Goal: Check status: Check status

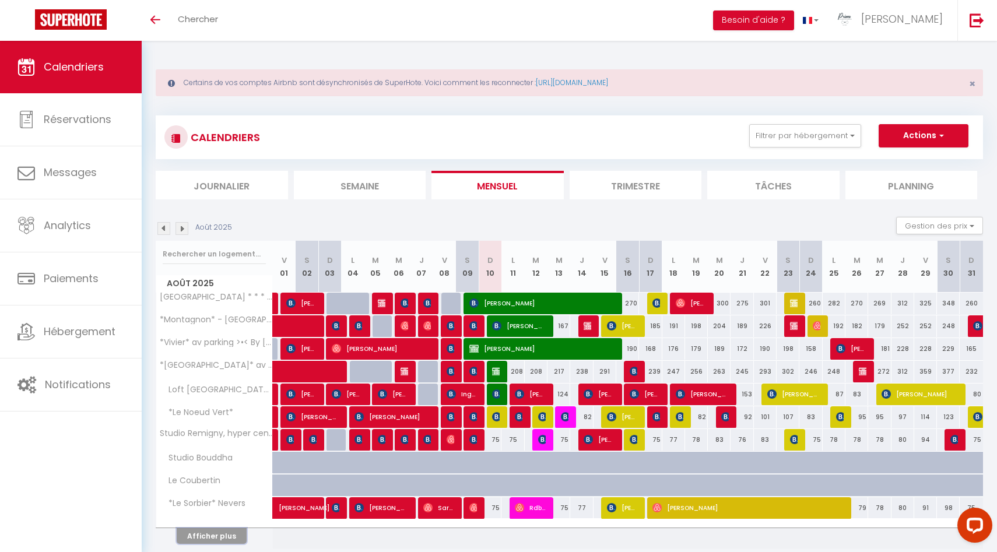
click at [216, 532] on button "Afficher plus" at bounding box center [212, 536] width 70 height 16
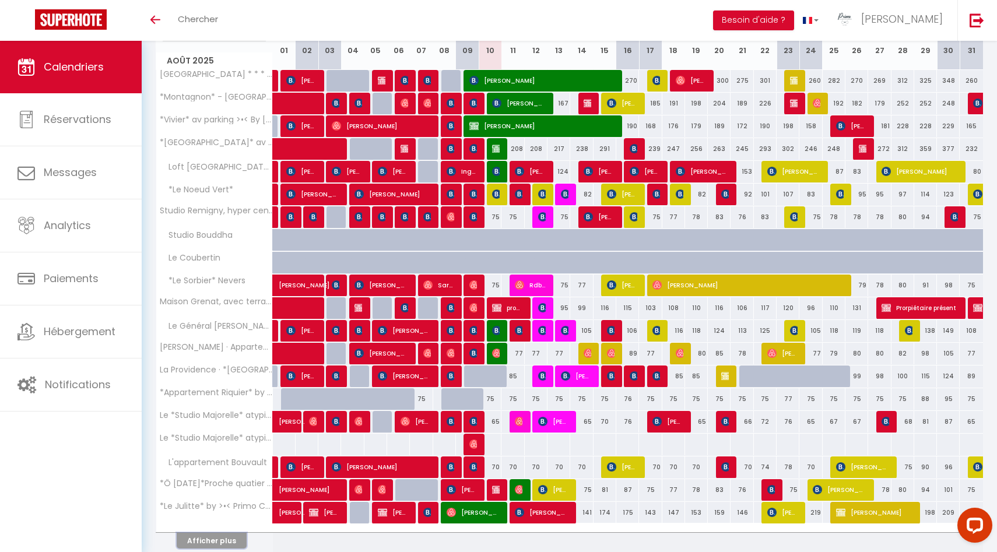
scroll to position [272, 0]
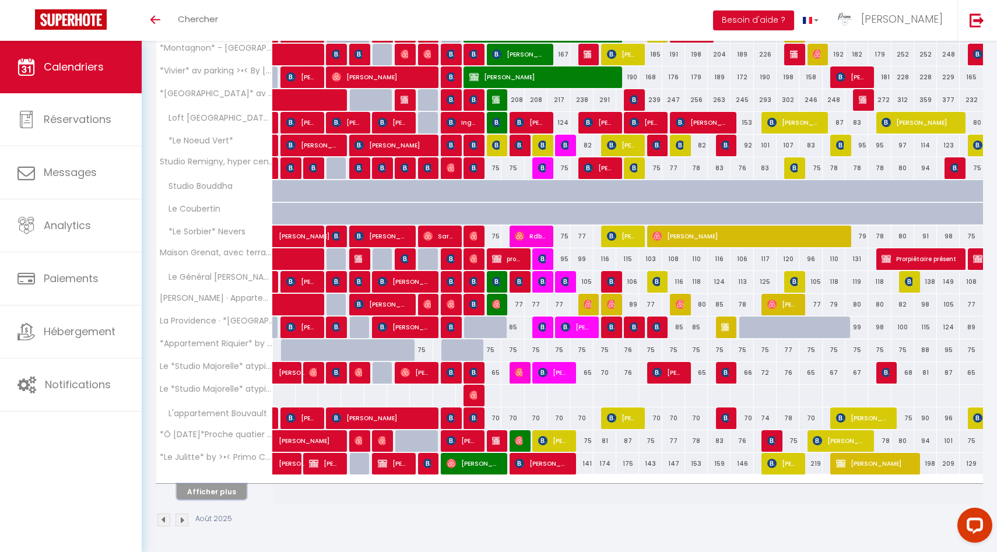
click at [222, 486] on button "Afficher plus" at bounding box center [212, 492] width 70 height 16
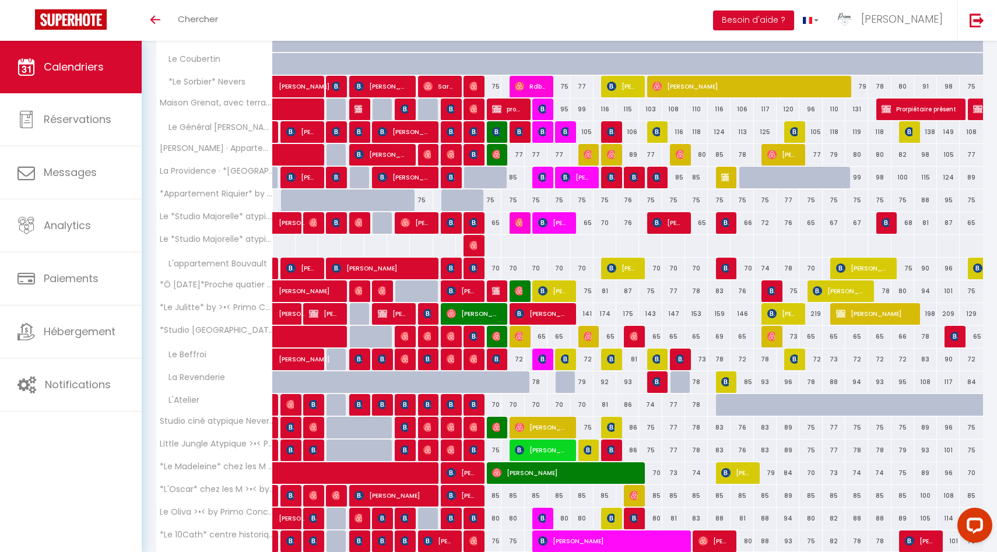
scroll to position [453, 0]
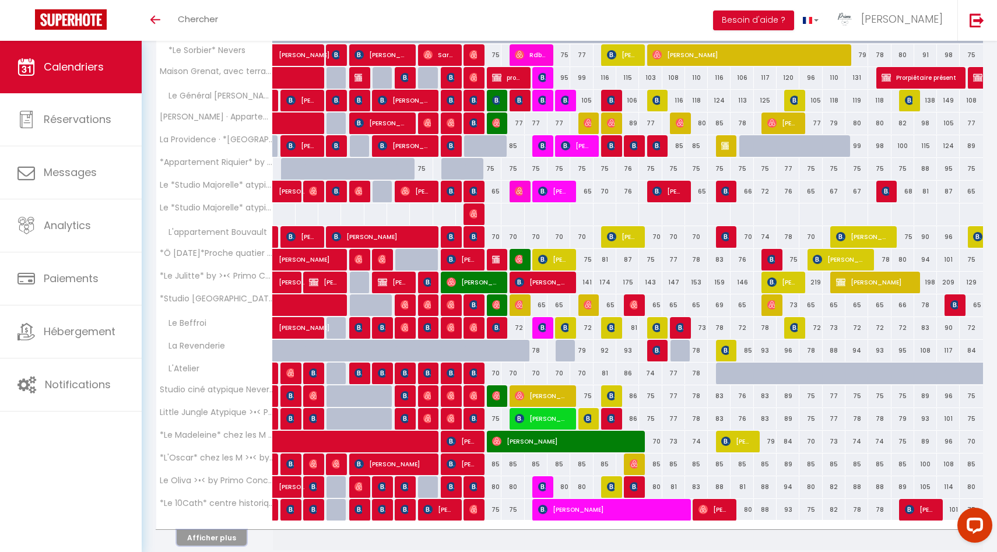
click at [223, 543] on button "Afficher plus" at bounding box center [212, 538] width 70 height 16
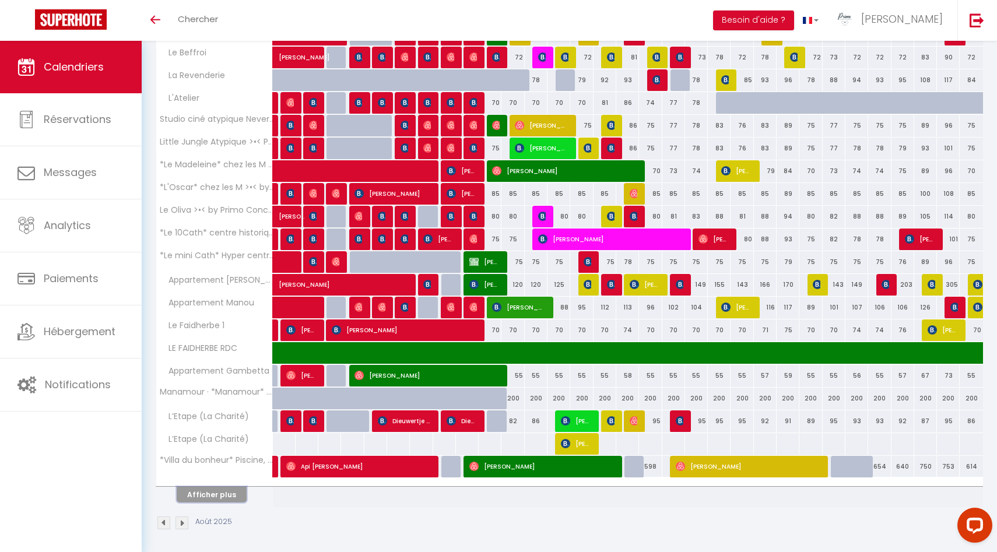
scroll to position [726, 0]
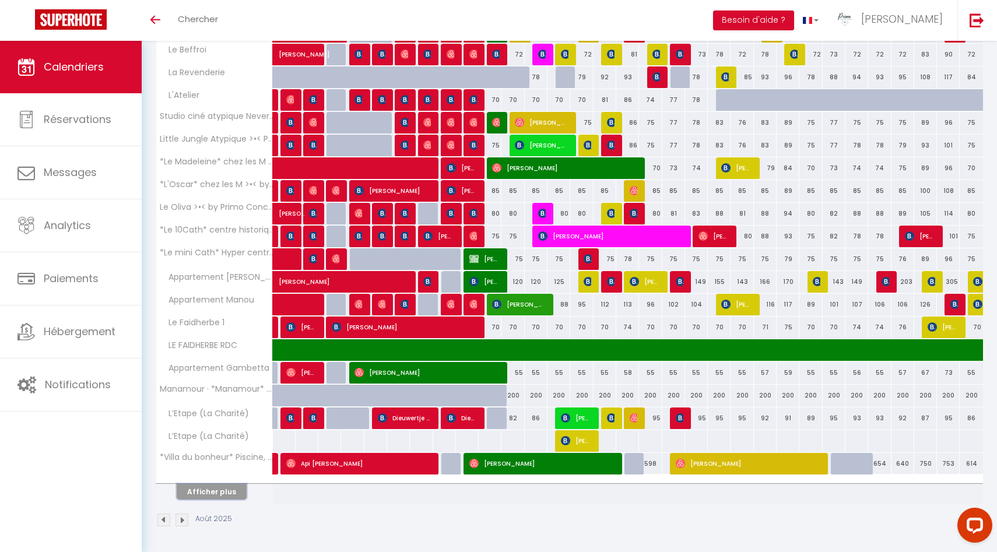
click at [219, 492] on button "Afficher plus" at bounding box center [212, 492] width 70 height 16
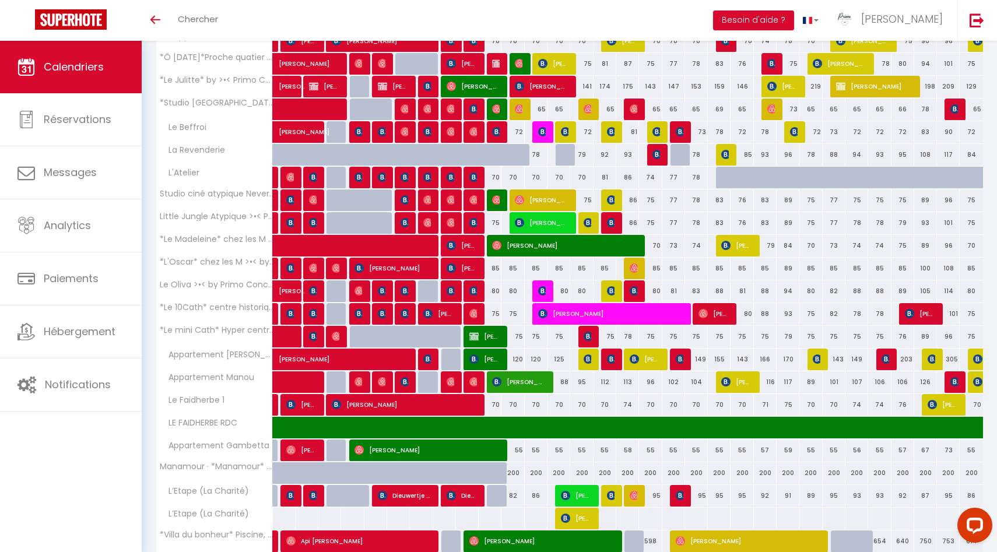
scroll to position [569, 0]
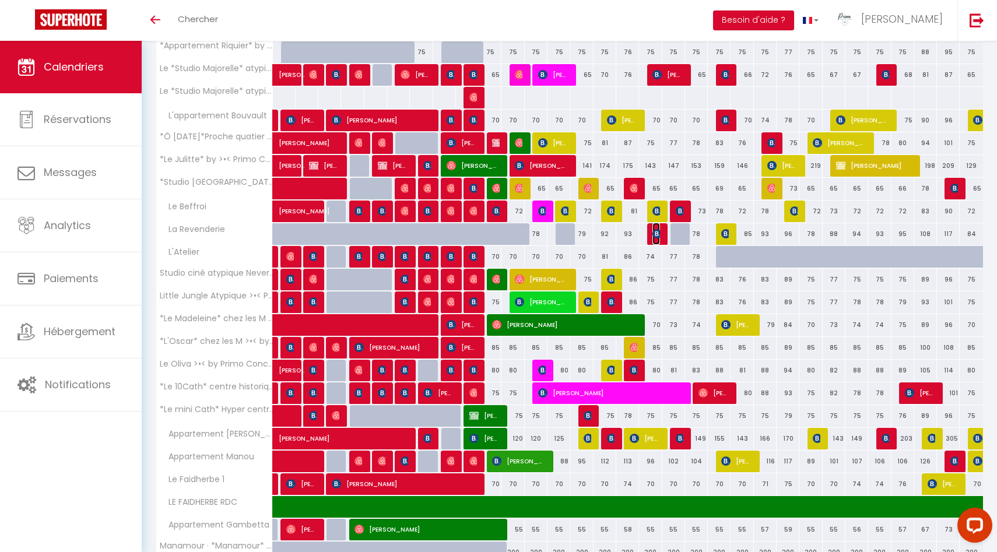
click at [658, 235] on img at bounding box center [656, 233] width 9 height 9
select select "OK"
select select "KO"
select select "0"
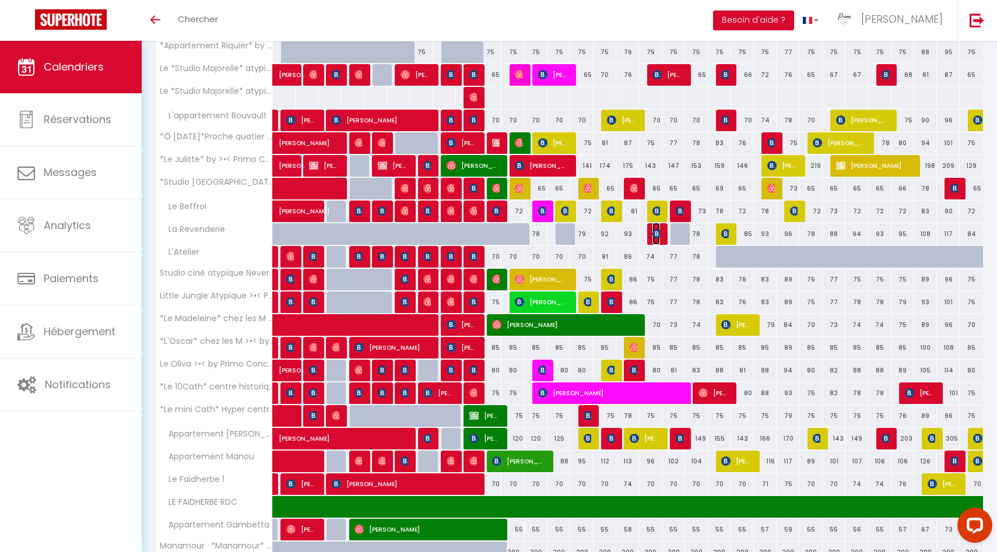
select select "1"
select select
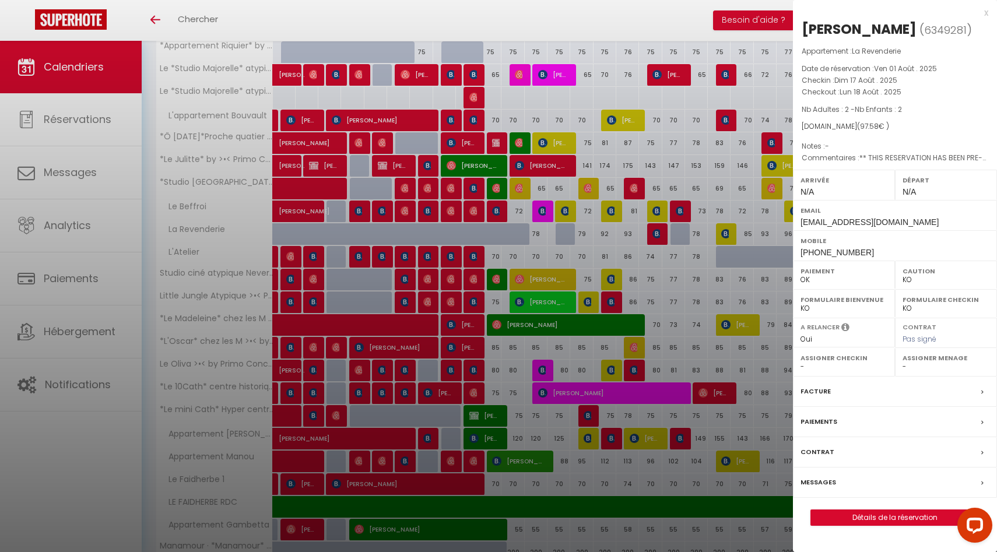
click at [658, 235] on div at bounding box center [498, 276] width 997 height 552
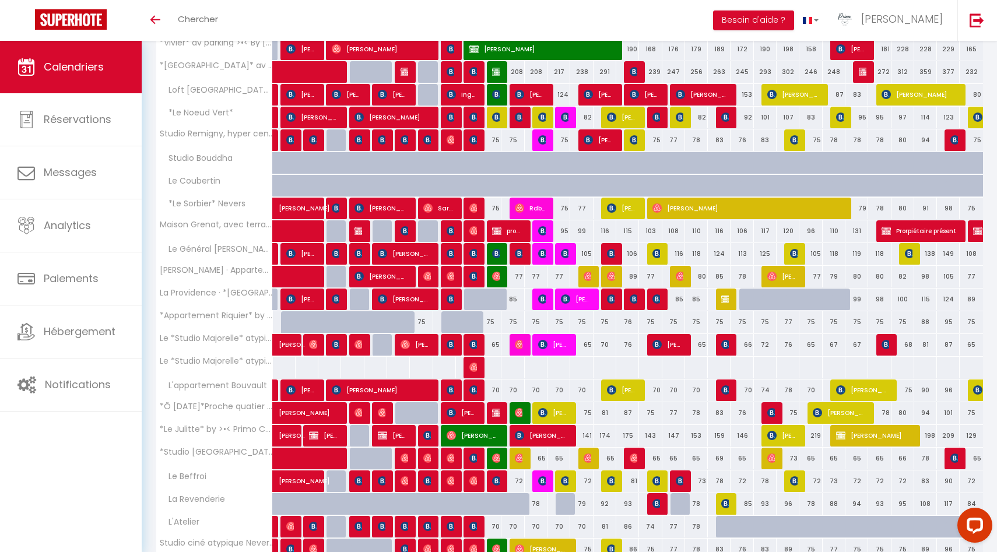
scroll to position [362, 0]
